Goal: Connect with others: Connect with others

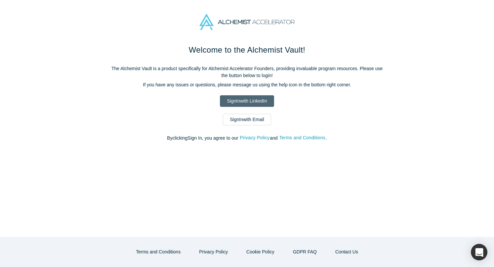
click at [231, 105] on link "Sign In with LinkedIn" at bounding box center [247, 101] width 54 height 12
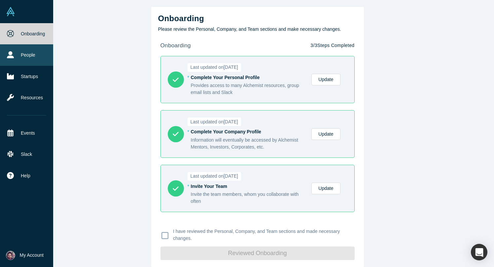
click at [26, 53] on link "People" at bounding box center [26, 54] width 53 height 21
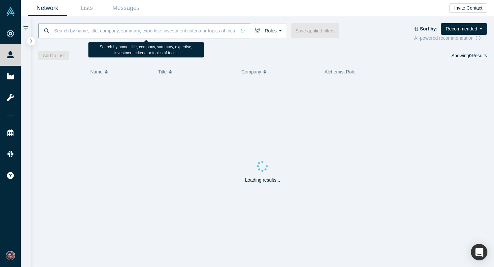
click at [100, 33] on input at bounding box center [145, 31] width 183 height 16
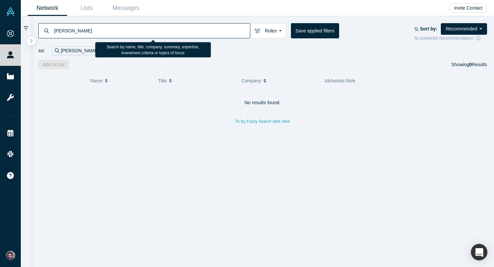
click at [70, 30] on input "michael dell" at bounding box center [152, 31] width 197 height 16
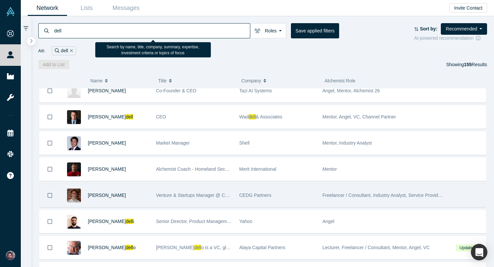
scroll to position [77, 0]
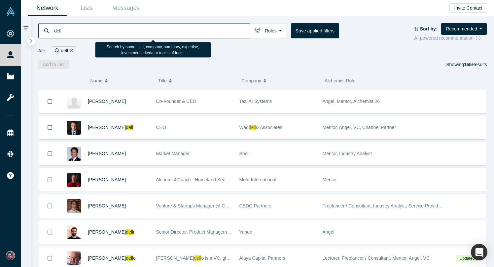
click at [56, 32] on input "dell" at bounding box center [152, 31] width 197 height 16
type input "Michael dell"
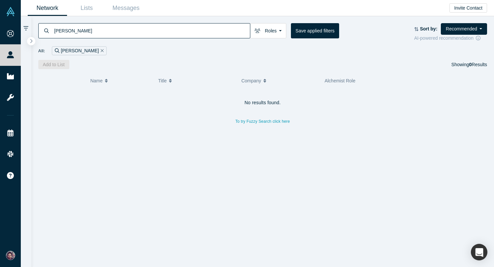
drag, startPoint x: 109, startPoint y: 33, endPoint x: 45, endPoint y: 33, distance: 63.7
click at [45, 33] on div "Michael dell" at bounding box center [144, 30] width 212 height 15
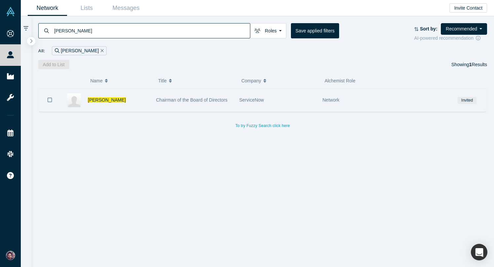
type input "fred luddy"
click at [153, 101] on div "Chairman of the Board of Directors" at bounding box center [194, 100] width 83 height 23
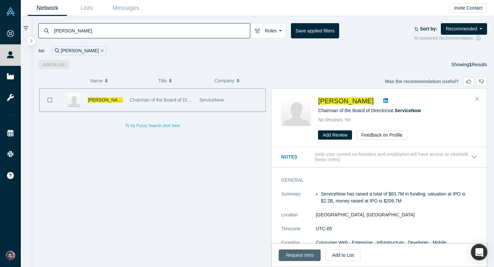
click at [298, 252] on button "Request Intro" at bounding box center [300, 255] width 42 height 12
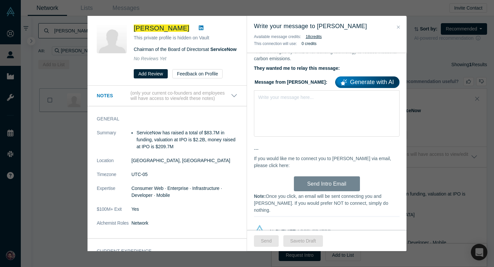
scroll to position [401, 0]
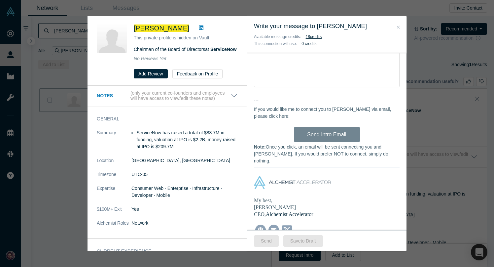
click at [398, 26] on icon "Close" at bounding box center [398, 26] width 3 height 3
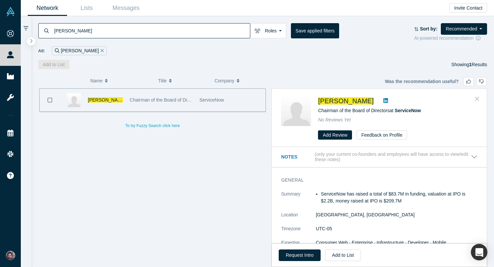
click at [476, 95] on icon "Close" at bounding box center [477, 98] width 4 height 6
